Goal: Transaction & Acquisition: Purchase product/service

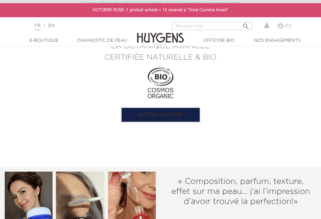
scroll to position [609, 0]
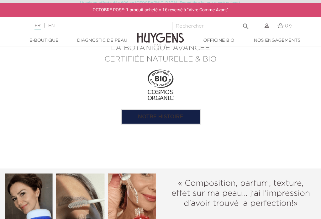
click at [205, 181] on div "« Composition, parfum, texture, effet sur ma peau… j’ai l’impression d’avoir tr…" at bounding box center [160, 213] width 321 height 90
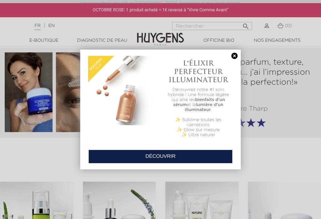
scroll to position [730, 0]
click at [237, 54] on link at bounding box center [234, 56] width 9 height 7
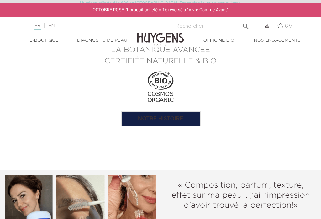
scroll to position [607, 0]
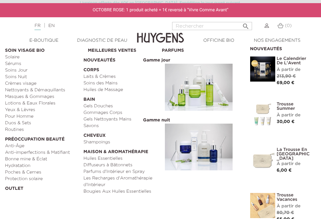
click at [103, 142] on link "Shampoings" at bounding box center [120, 142] width 74 height 7
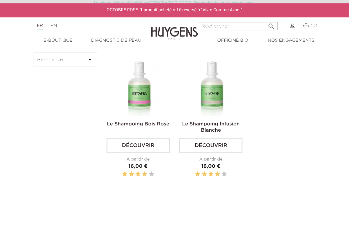
scroll to position [195, 0]
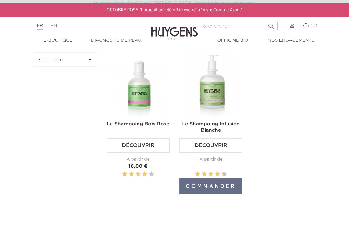
click at [219, 153] on link "Découvrir" at bounding box center [210, 146] width 63 height 16
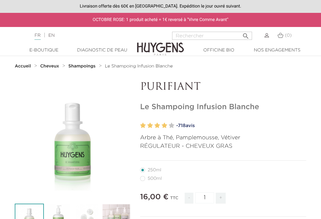
click at [143, 179] on label3"] "500ml" at bounding box center [154, 178] width 29 height 5
radio input "true"
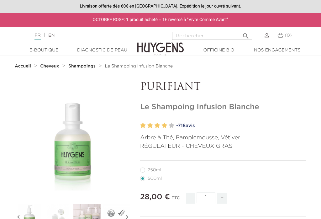
radio input "true"
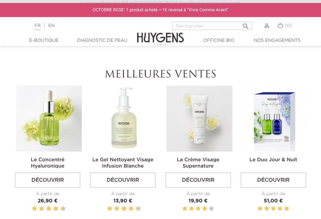
scroll to position [163, 0]
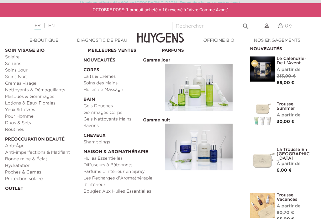
click at [109, 106] on link "Gels Douches" at bounding box center [120, 106] width 74 height 7
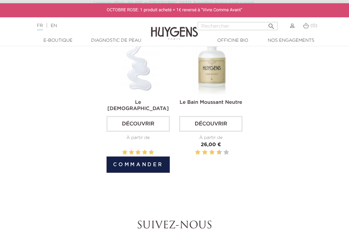
scroll to position [371, 0]
click at [141, 109] on link "Le Gel Douche Temple" at bounding box center [138, 105] width 61 height 11
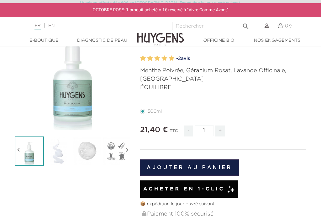
scroll to position [58, 0]
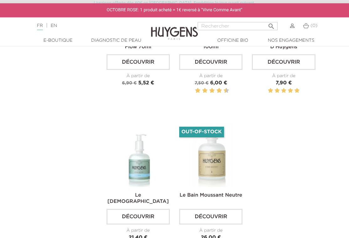
scroll to position [277, 0]
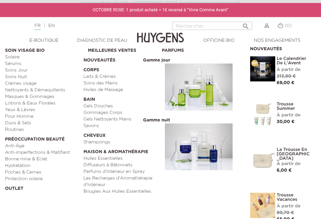
scroll to position [795, 0]
